Goal: Information Seeking & Learning: Understand process/instructions

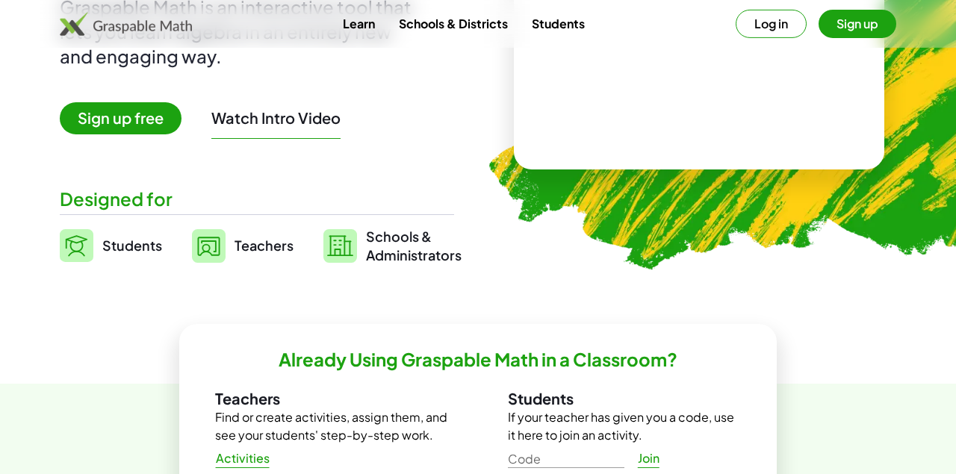
scroll to position [145, 0]
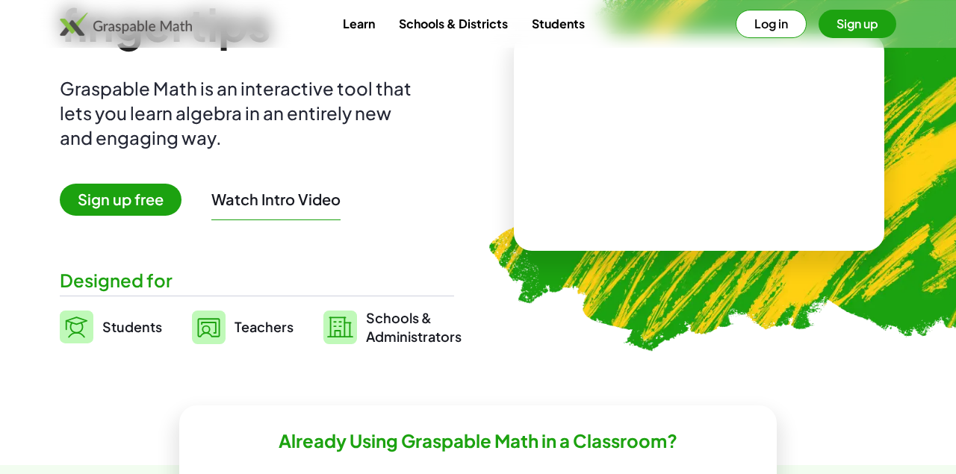
click at [777, 22] on button "Log in" at bounding box center [770, 24] width 71 height 28
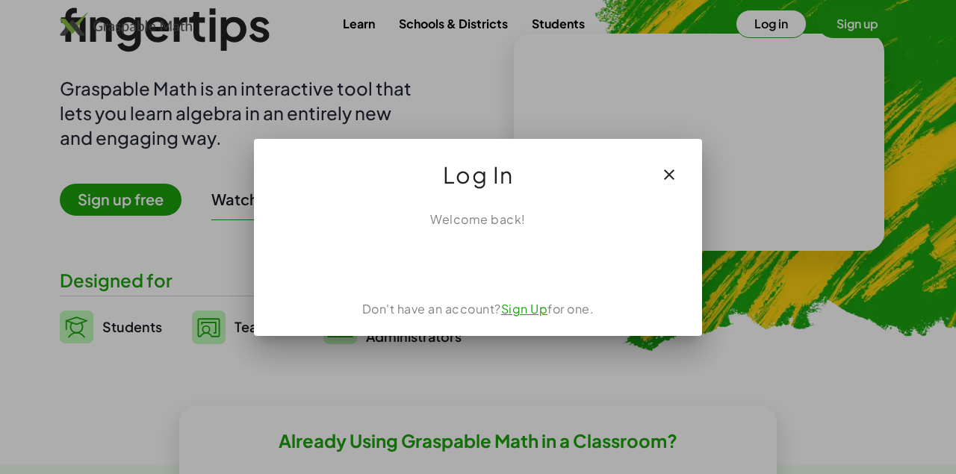
click at [480, 261] on div "Log ind med Google. Åbnes på en ny fane" at bounding box center [478, 261] width 140 height 33
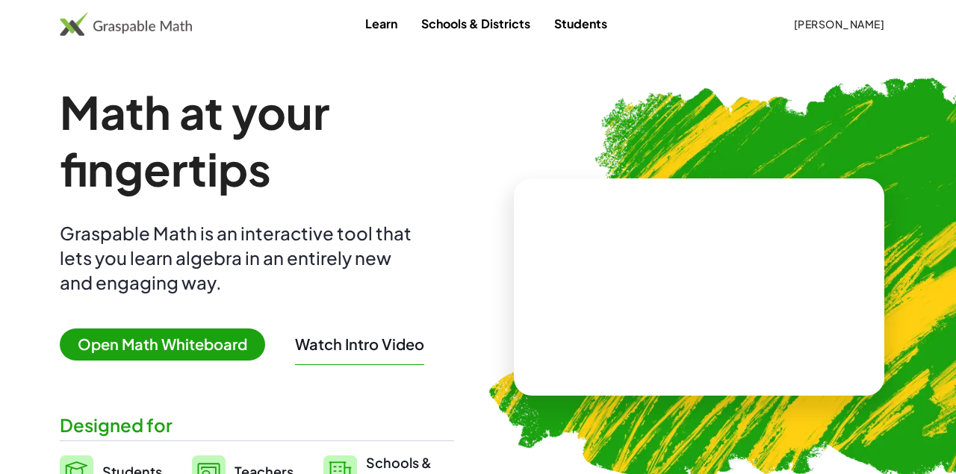
scroll to position [145, 0]
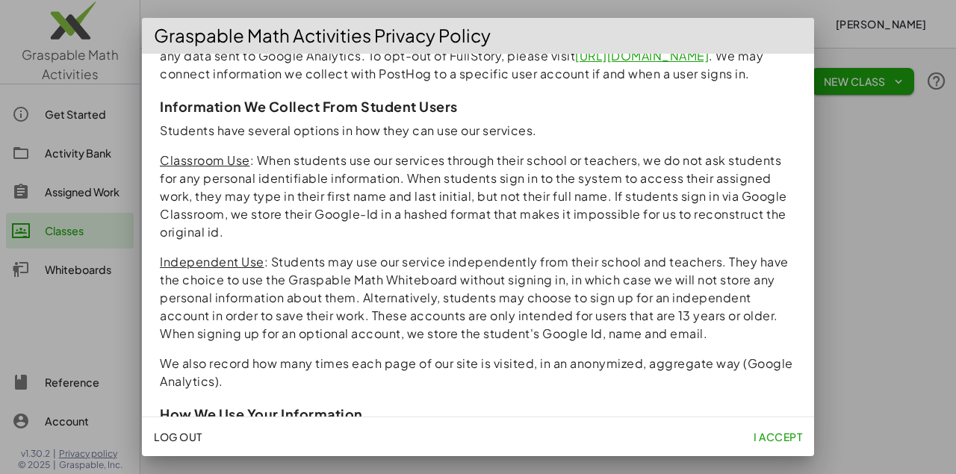
scroll to position [541, 0]
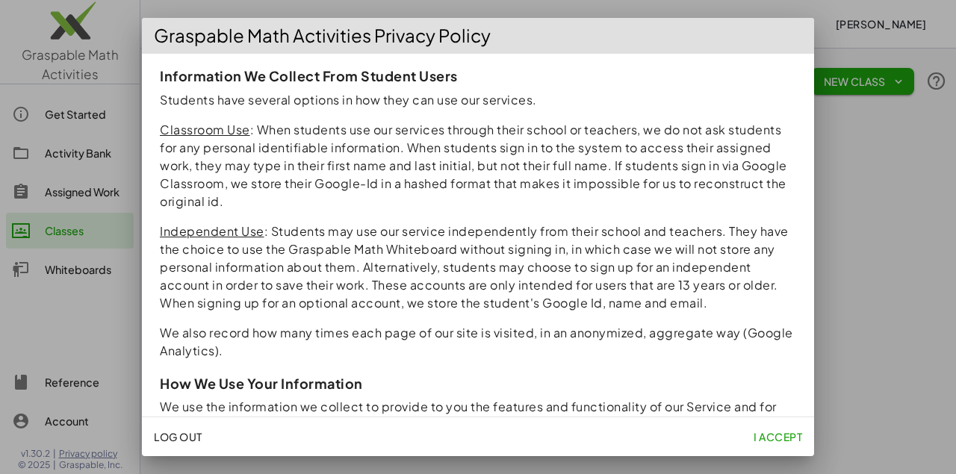
click at [775, 443] on span "I accept" at bounding box center [777, 436] width 49 height 13
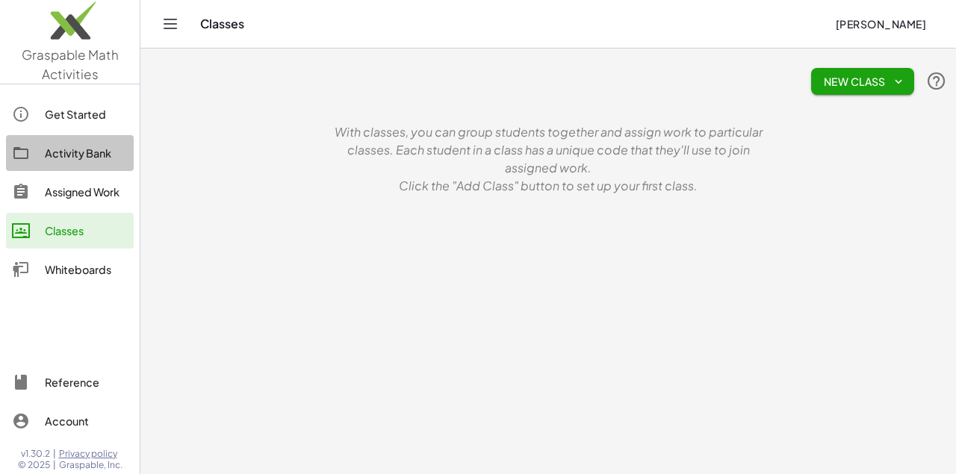
click at [68, 162] on link "Activity Bank" at bounding box center [70, 153] width 128 height 36
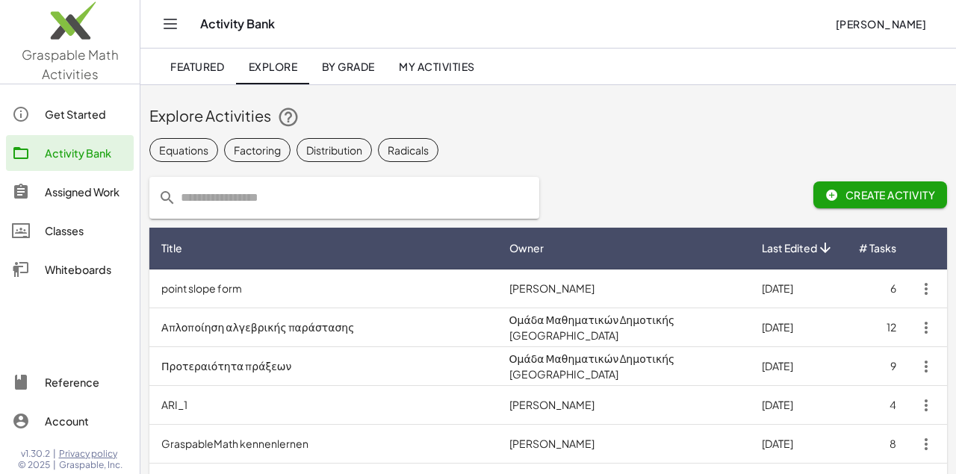
click at [439, 65] on span "My Activities" at bounding box center [437, 66] width 76 height 13
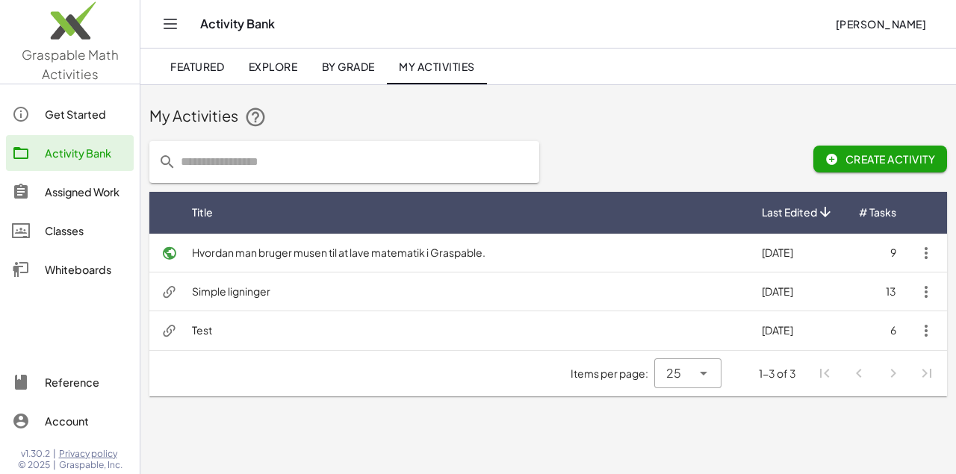
click at [99, 275] on div "Whiteboards" at bounding box center [86, 270] width 83 height 18
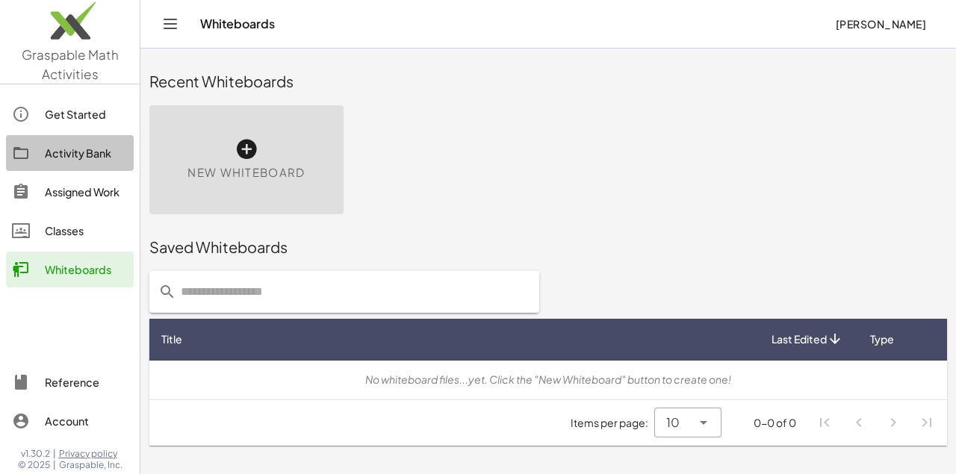
click at [78, 163] on link "Activity Bank" at bounding box center [70, 153] width 128 height 36
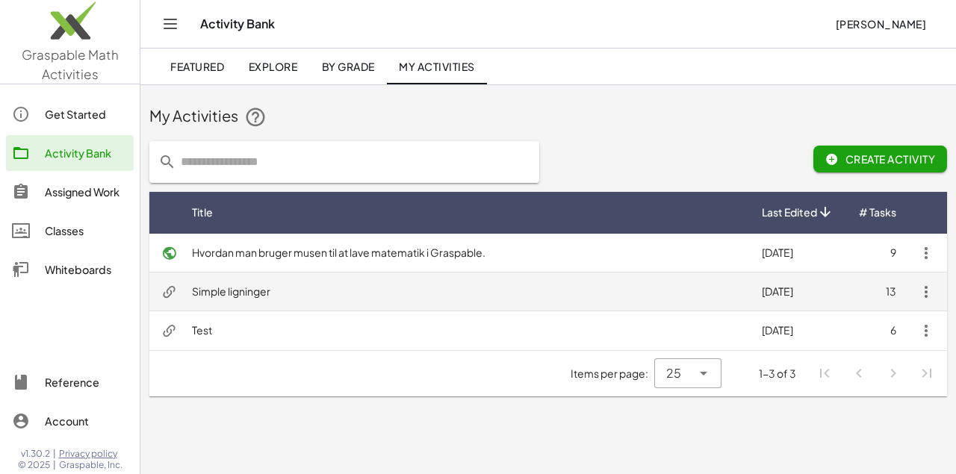
click at [243, 302] on td "Simple ligninger" at bounding box center [465, 291] width 570 height 39
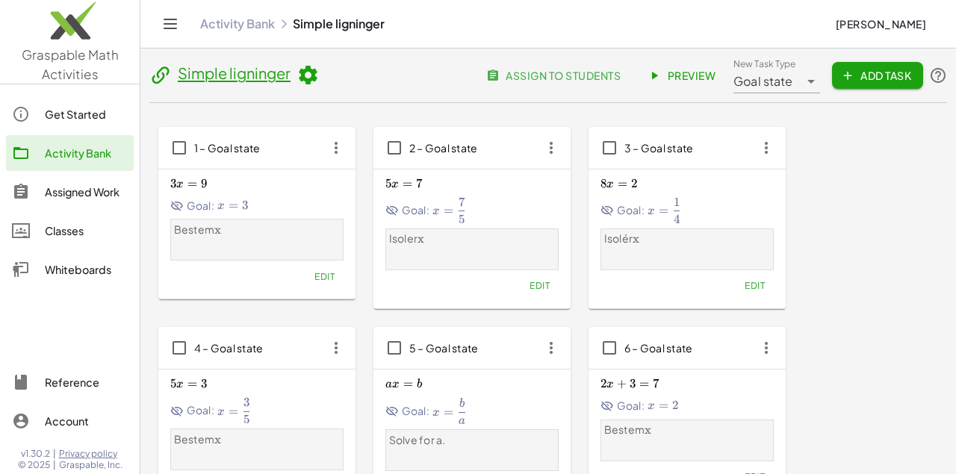
click at [677, 73] on span "Preview" at bounding box center [682, 75] width 65 height 13
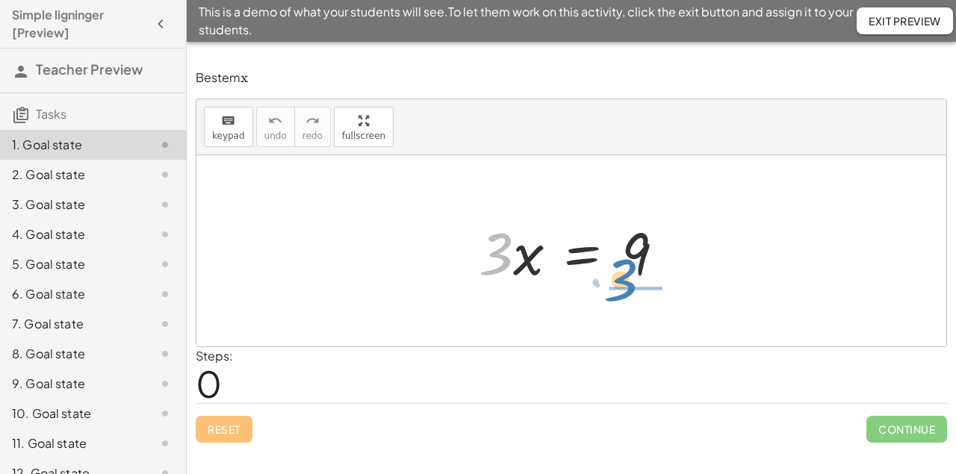
drag, startPoint x: 496, startPoint y: 243, endPoint x: 620, endPoint y: 268, distance: 126.4
click at [620, 268] on div at bounding box center [577, 251] width 213 height 77
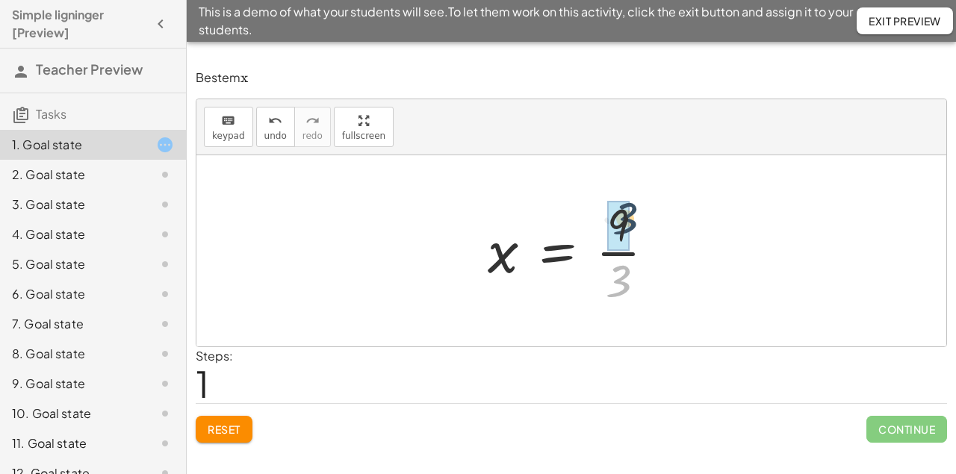
drag, startPoint x: 618, startPoint y: 289, endPoint x: 626, endPoint y: 225, distance: 64.6
click at [557, 252] on div "· 3 · 3 x = 9 ·" at bounding box center [557, 252] width 0 height 0
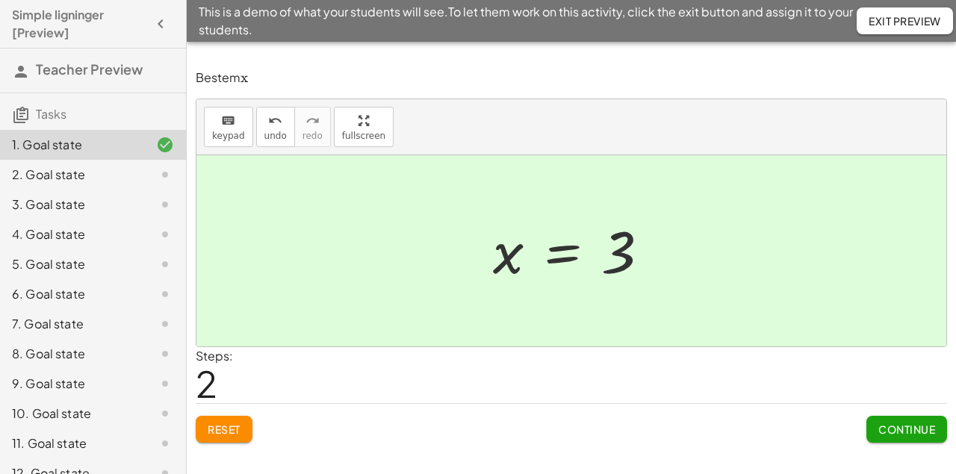
click at [918, 434] on span "Continue" at bounding box center [906, 429] width 57 height 13
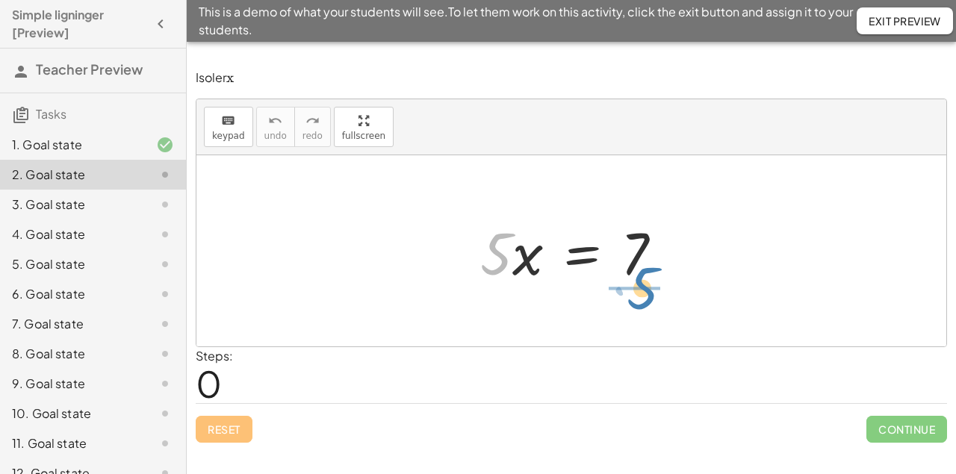
drag, startPoint x: 496, startPoint y: 255, endPoint x: 644, endPoint y: 289, distance: 151.0
click at [582, 253] on div "· 5 · 5 · x = 7" at bounding box center [582, 253] width 0 height 0
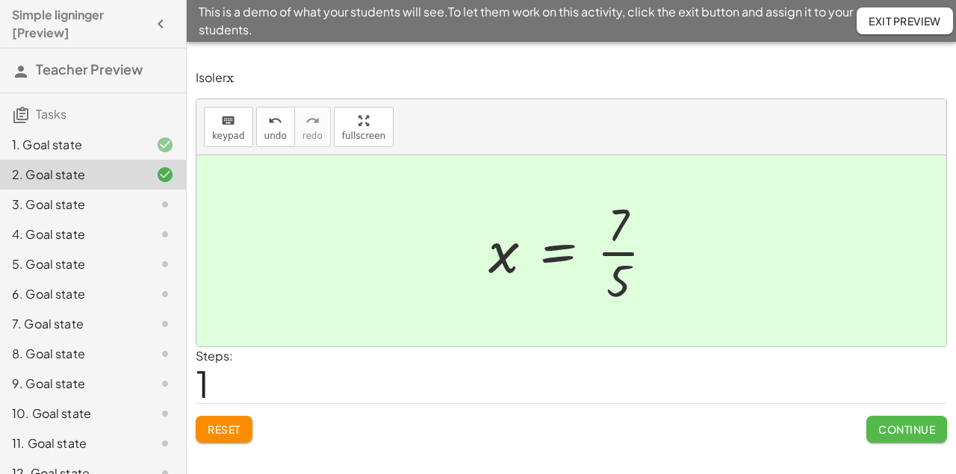
click at [913, 432] on span "Continue" at bounding box center [906, 429] width 57 height 13
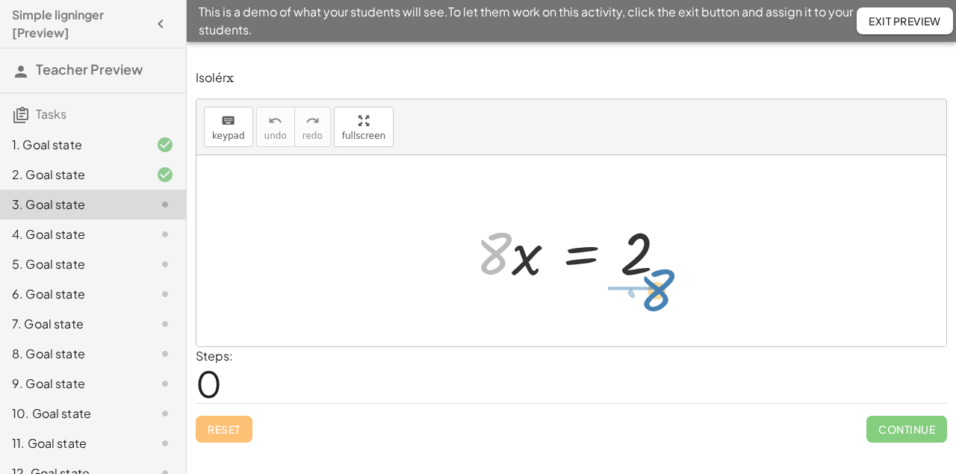
drag, startPoint x: 499, startPoint y: 248, endPoint x: 662, endPoint y: 285, distance: 167.0
click at [662, 285] on div at bounding box center [577, 251] width 218 height 77
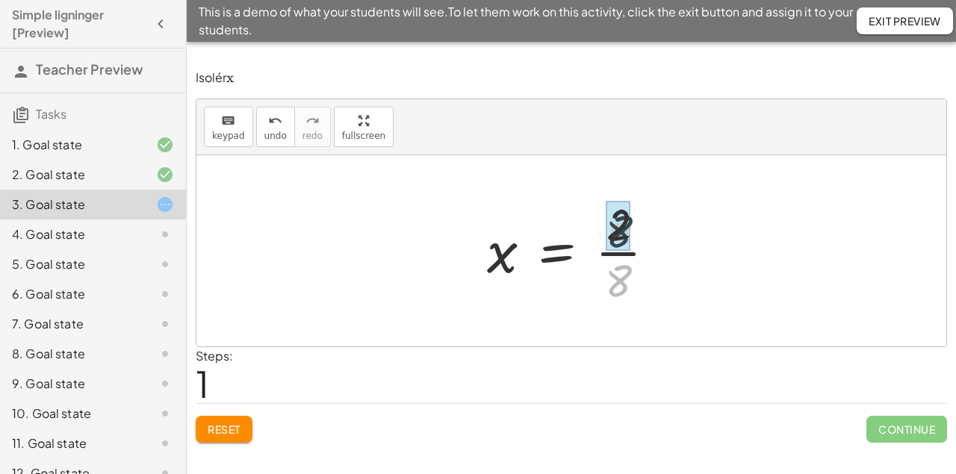
drag, startPoint x: 623, startPoint y: 280, endPoint x: 624, endPoint y: 227, distance: 53.0
click at [556, 252] on div "· 8 · 8 x = 2 ·" at bounding box center [556, 252] width 0 height 0
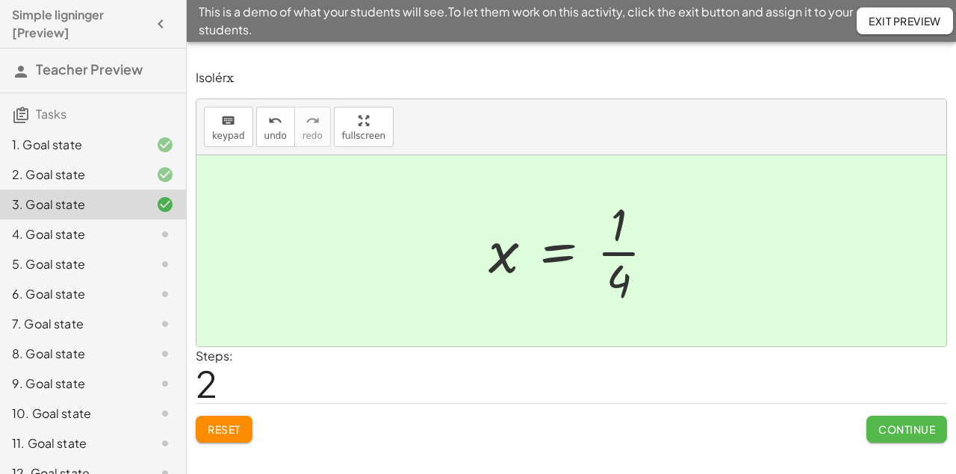
click at [919, 425] on span "Continue" at bounding box center [906, 429] width 57 height 13
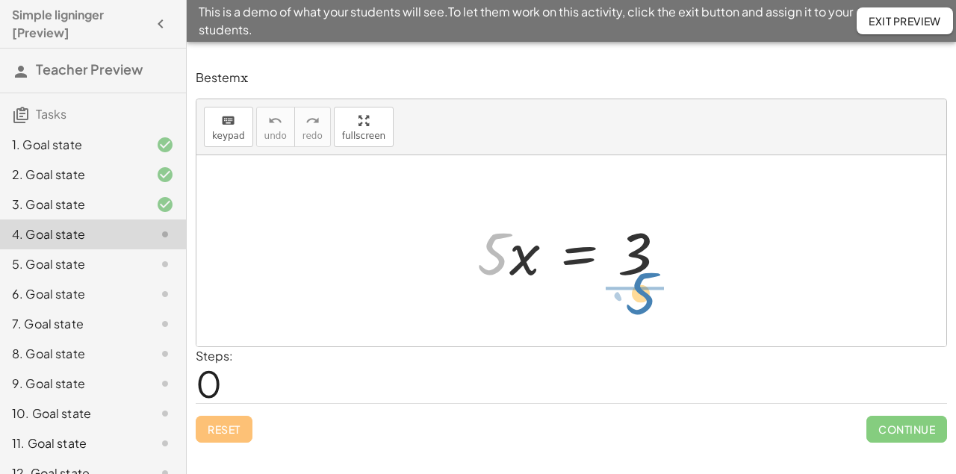
drag, startPoint x: 492, startPoint y: 248, endPoint x: 637, endPoint y: 284, distance: 149.4
click at [637, 284] on div at bounding box center [578, 251] width 216 height 77
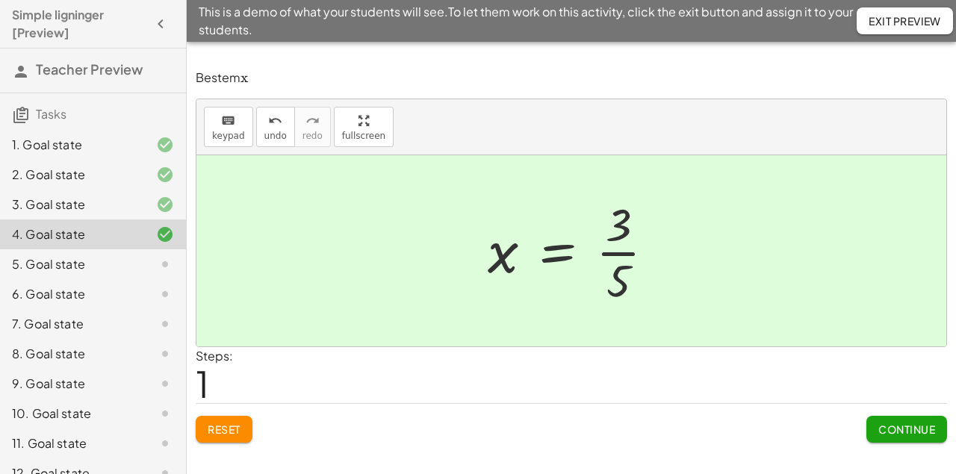
click at [897, 432] on span "Continue" at bounding box center [906, 429] width 57 height 13
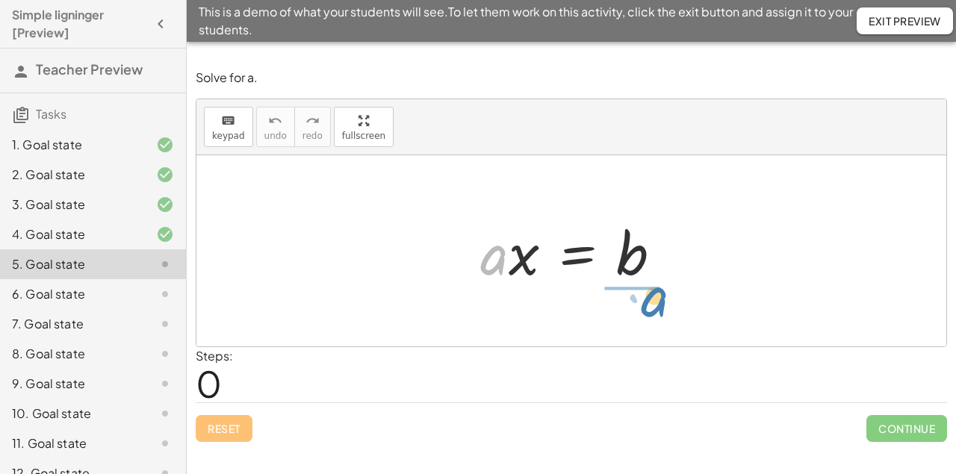
drag, startPoint x: 486, startPoint y: 255, endPoint x: 642, endPoint y: 296, distance: 161.3
click at [642, 296] on div "· a · a · x = b" at bounding box center [571, 250] width 750 height 191
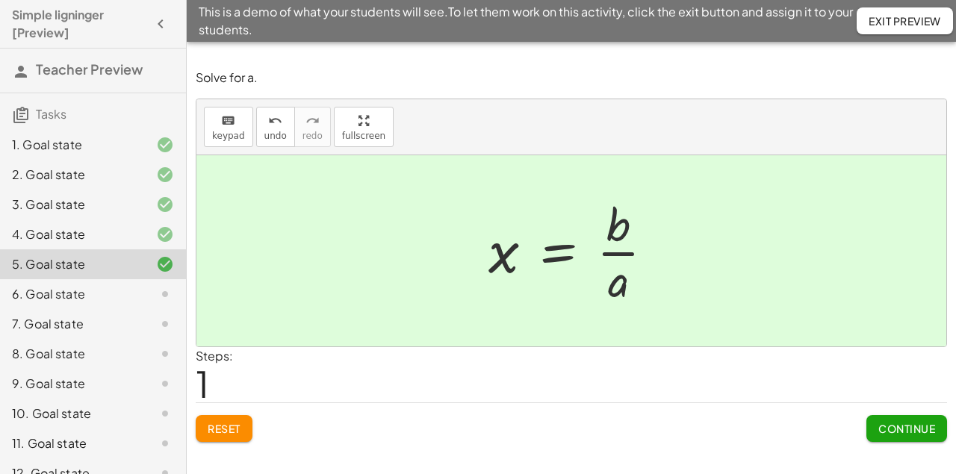
click at [909, 429] on span "Continue" at bounding box center [906, 428] width 57 height 13
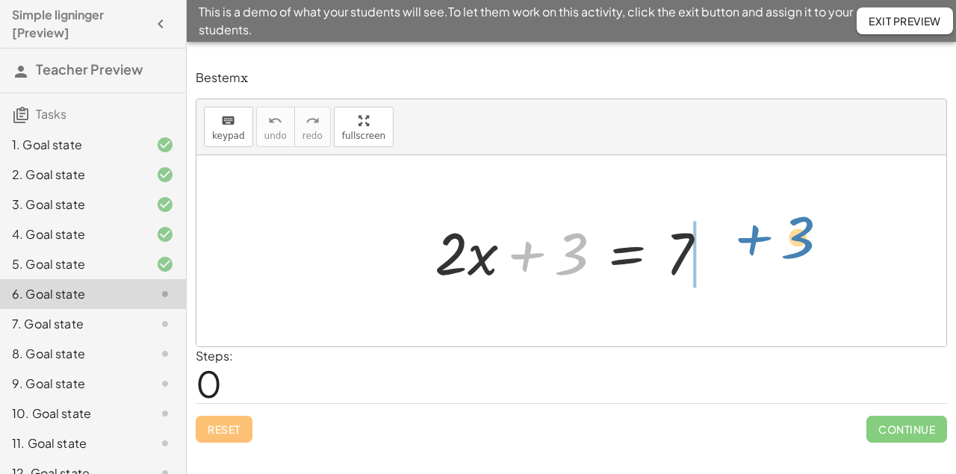
drag, startPoint x: 571, startPoint y: 275, endPoint x: 795, endPoint y: 262, distance: 224.4
click at [795, 262] on div "+ 3 + · 2 · x + 3 = 7" at bounding box center [571, 250] width 750 height 191
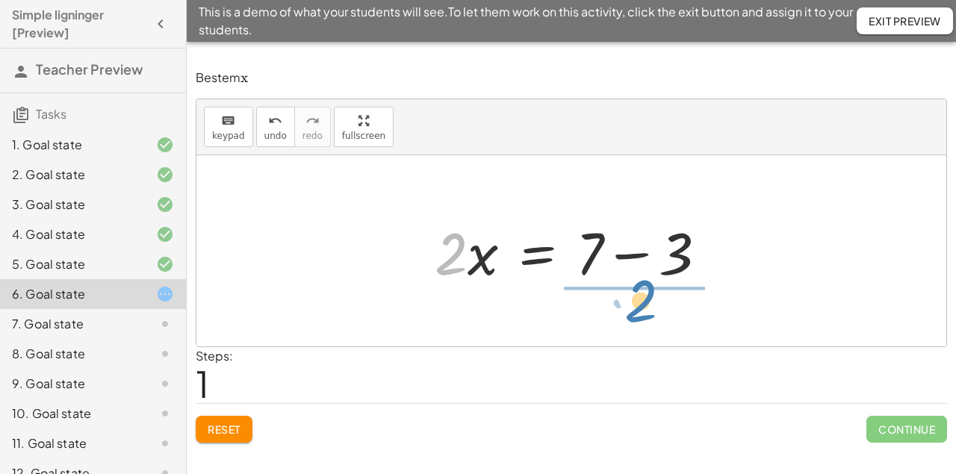
drag, startPoint x: 453, startPoint y: 262, endPoint x: 643, endPoint y: 311, distance: 195.9
click at [537, 253] on div "· 2 · 2 · x 3 = 7 + −" at bounding box center [537, 253] width 0 height 0
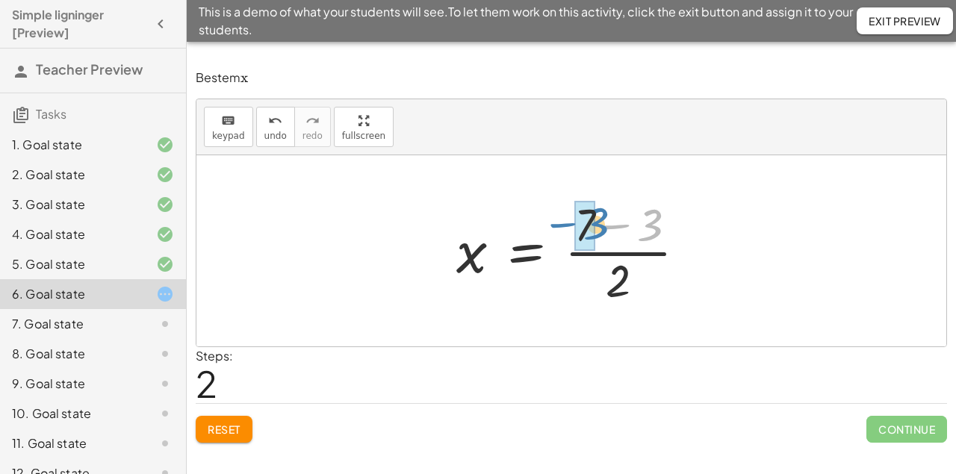
drag, startPoint x: 655, startPoint y: 229, endPoint x: 601, endPoint y: 228, distance: 53.8
click at [601, 228] on div at bounding box center [577, 250] width 257 height 115
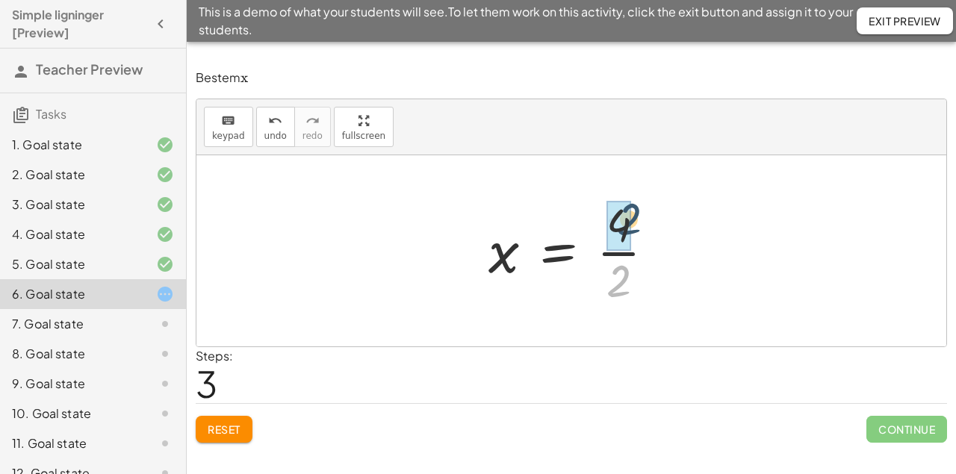
drag, startPoint x: 616, startPoint y: 289, endPoint x: 626, endPoint y: 225, distance: 65.0
click at [558, 252] on div "· 2 · 2 x = · 4" at bounding box center [558, 252] width 0 height 0
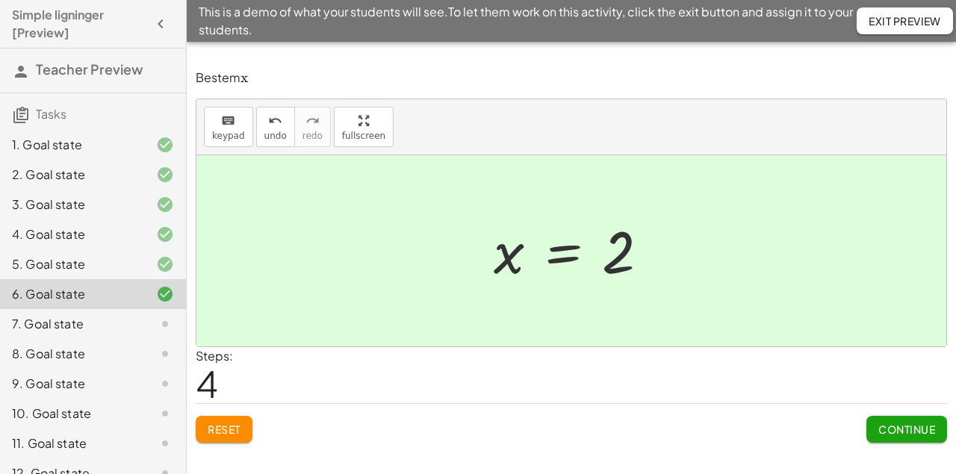
click at [889, 433] on span "Continue" at bounding box center [906, 429] width 57 height 13
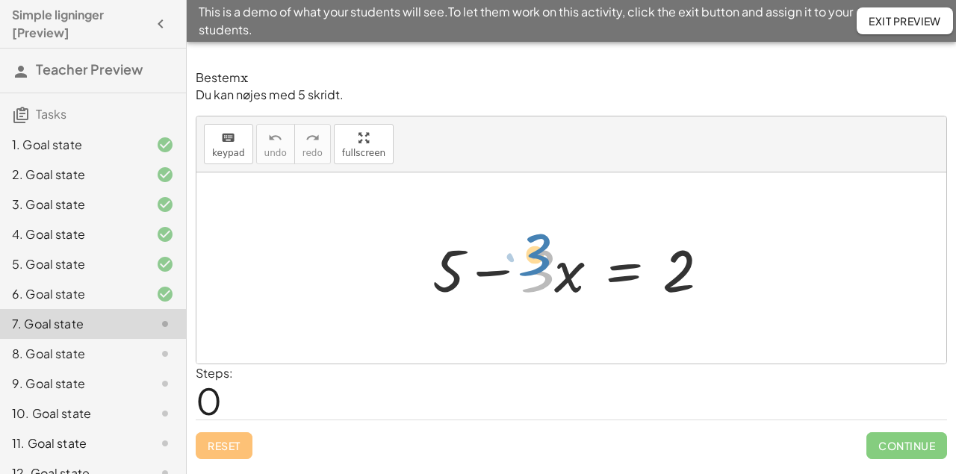
drag, startPoint x: 535, startPoint y: 270, endPoint x: 534, endPoint y: 252, distance: 17.2
click at [534, 252] on div at bounding box center [577, 268] width 304 height 77
click at [598, 278] on div at bounding box center [577, 268] width 304 height 77
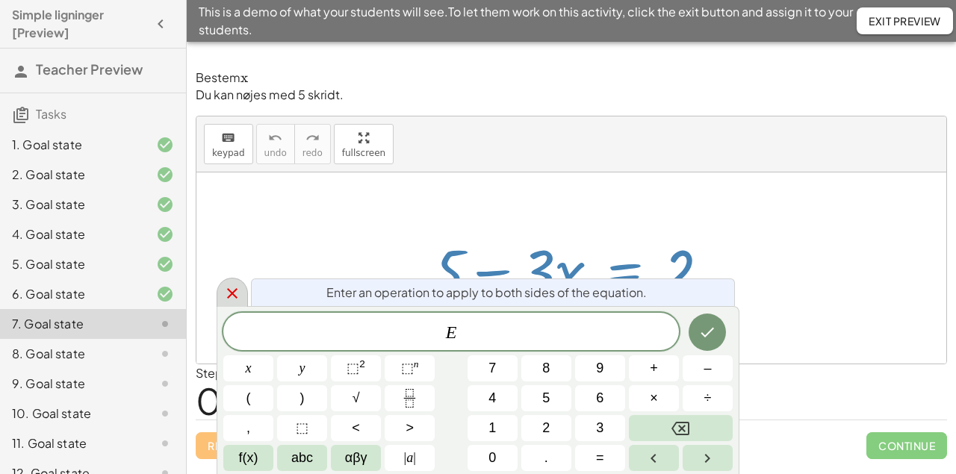
click at [238, 293] on icon at bounding box center [232, 293] width 18 height 18
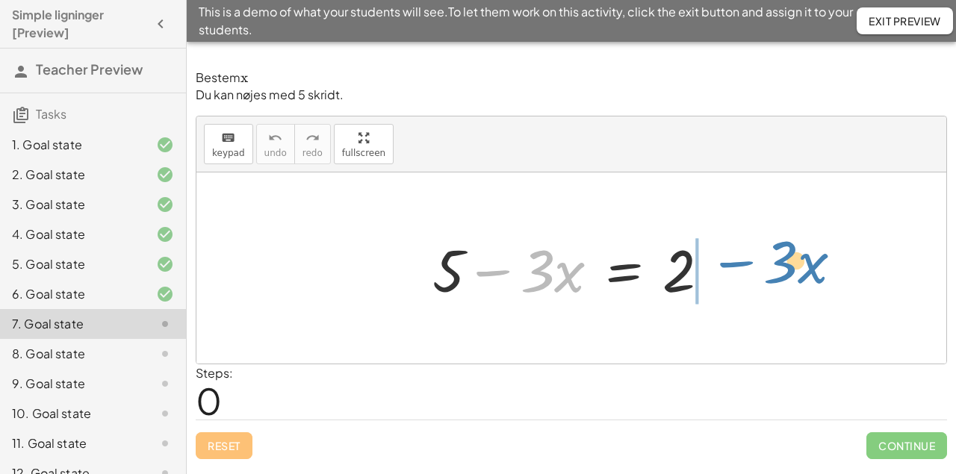
drag, startPoint x: 492, startPoint y: 275, endPoint x: 735, endPoint y: 267, distance: 243.5
click at [735, 267] on div "− · 3 · x + 5 − · 3 · x = 2" at bounding box center [571, 267] width 750 height 191
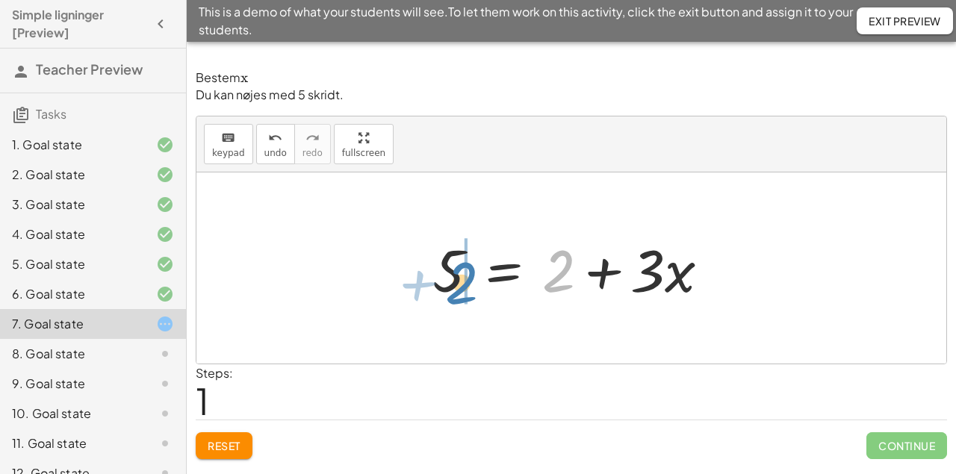
drag, startPoint x: 567, startPoint y: 267, endPoint x: 472, endPoint y: 279, distance: 95.6
click at [472, 279] on div at bounding box center [577, 268] width 304 height 77
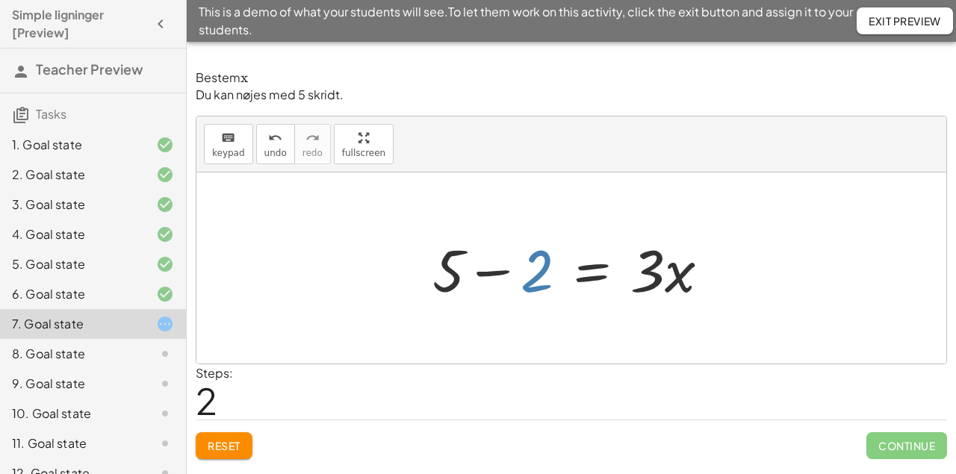
click at [543, 255] on div at bounding box center [577, 268] width 304 height 77
drag, startPoint x: 541, startPoint y: 273, endPoint x: 465, endPoint y: 280, distance: 76.4
click at [465, 280] on div at bounding box center [577, 268] width 304 height 77
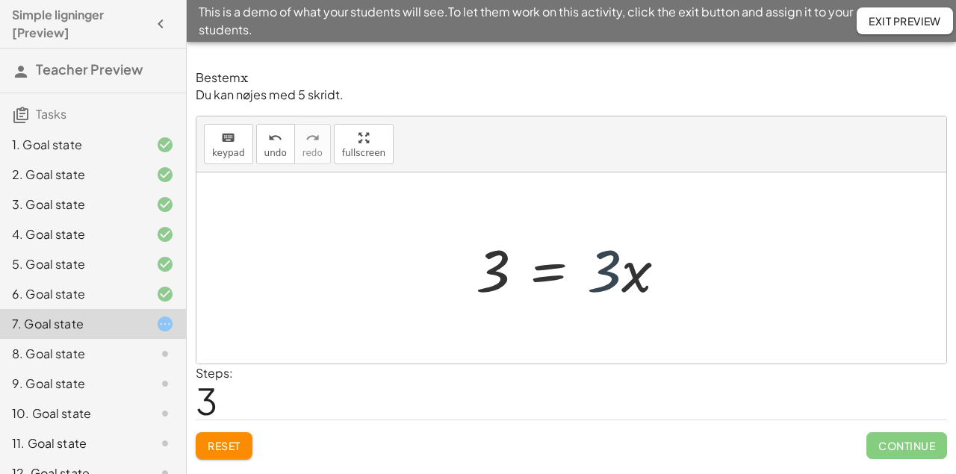
click at [605, 258] on div at bounding box center [576, 268] width 217 height 77
click at [613, 290] on div at bounding box center [576, 268] width 217 height 77
drag, startPoint x: 606, startPoint y: 284, endPoint x: 493, endPoint y: 313, distance: 117.0
click at [493, 313] on div "+ 5 − · 3 · x = 2 5 = + 2 + · 3 · x + 5 − 2 = · 3 · x · 3 · 3 · x = 3" at bounding box center [571, 267] width 750 height 191
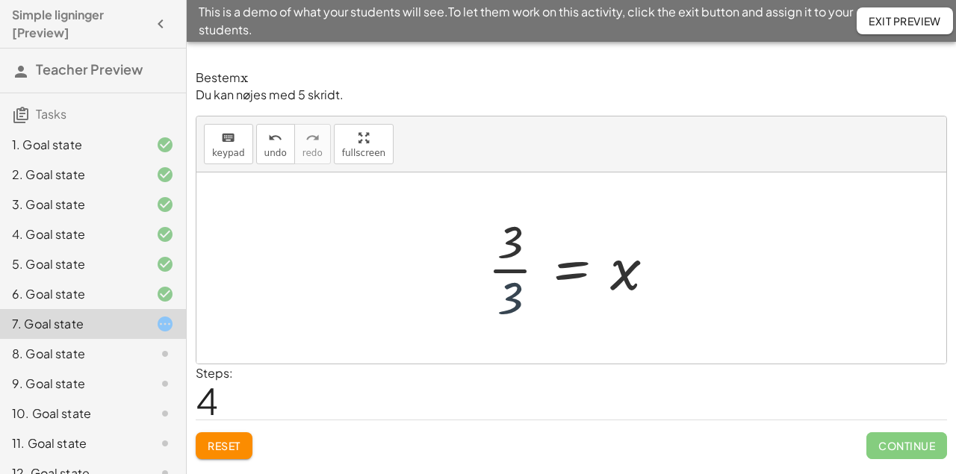
click at [520, 290] on div at bounding box center [577, 268] width 194 height 115
